Goal: Manage account settings: Manage account settings

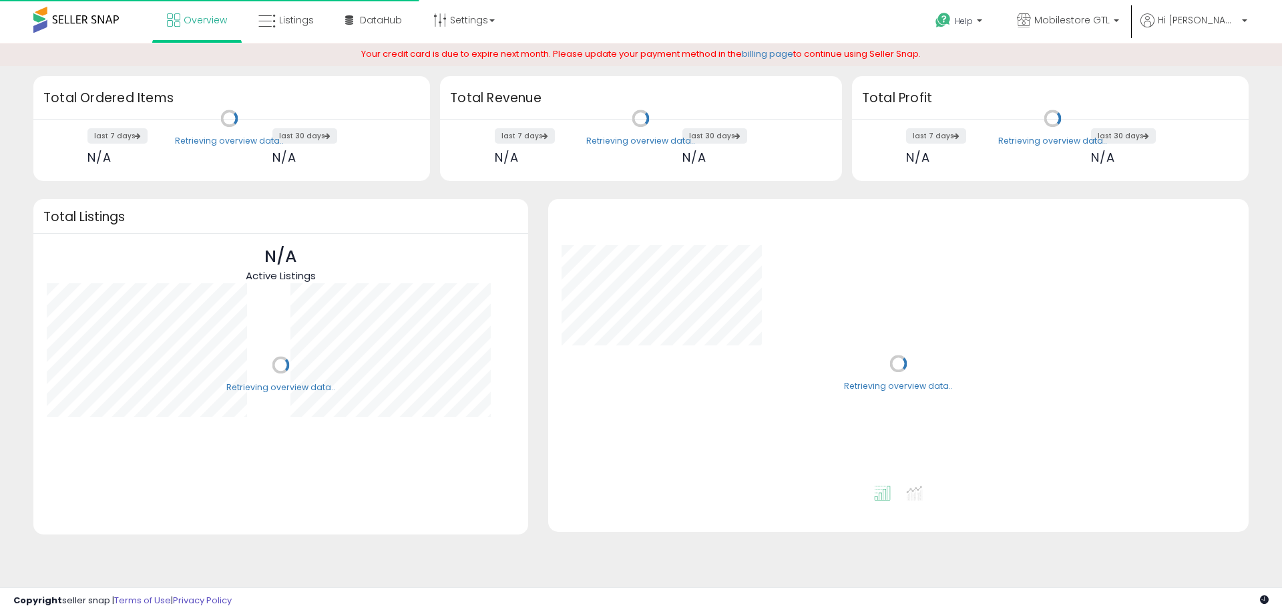
click at [774, 55] on link "billing page" at bounding box center [767, 53] width 51 height 13
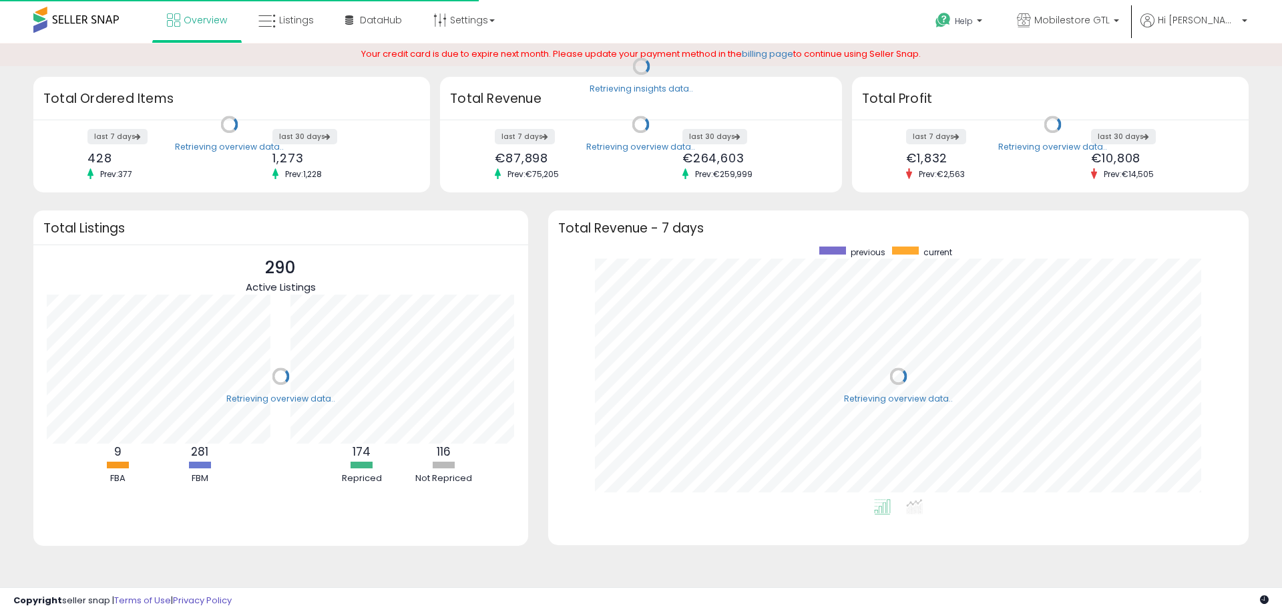
scroll to position [252, 674]
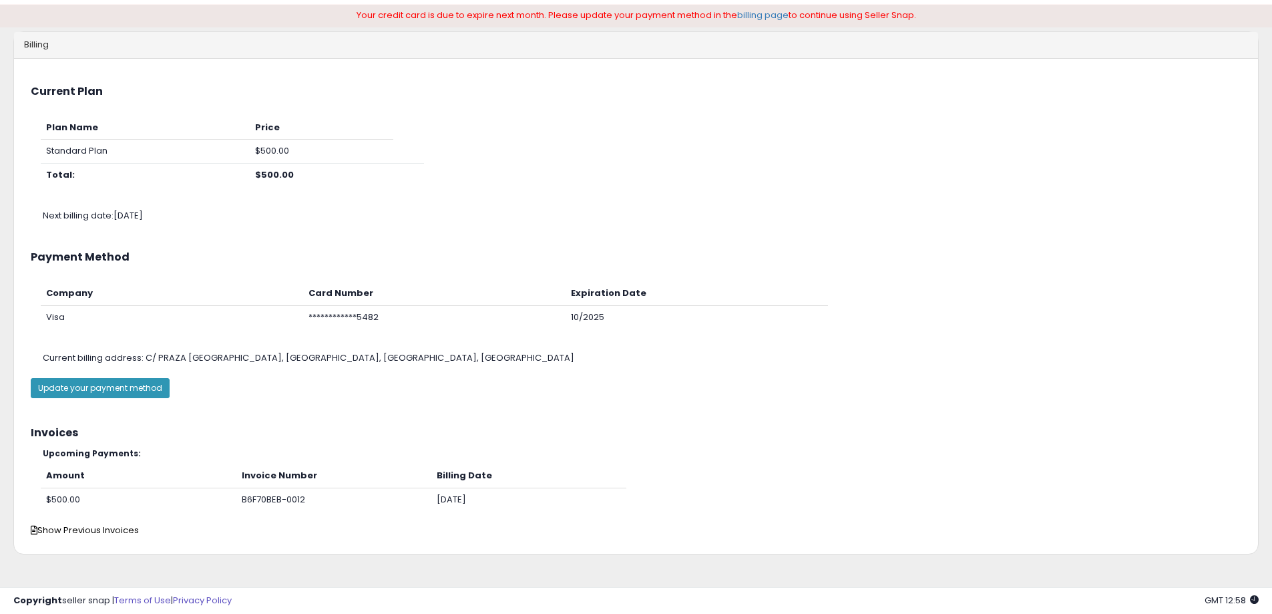
scroll to position [59, 0]
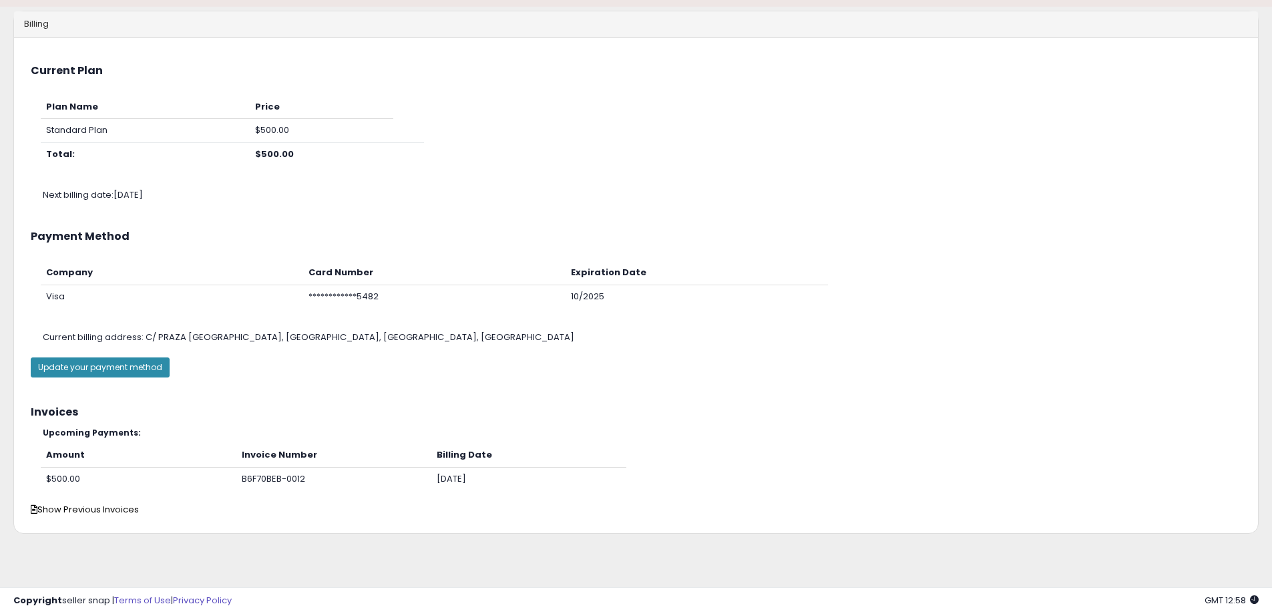
click at [138, 375] on button "Update your payment method" at bounding box center [100, 367] width 139 height 20
